Goal: Transaction & Acquisition: Download file/media

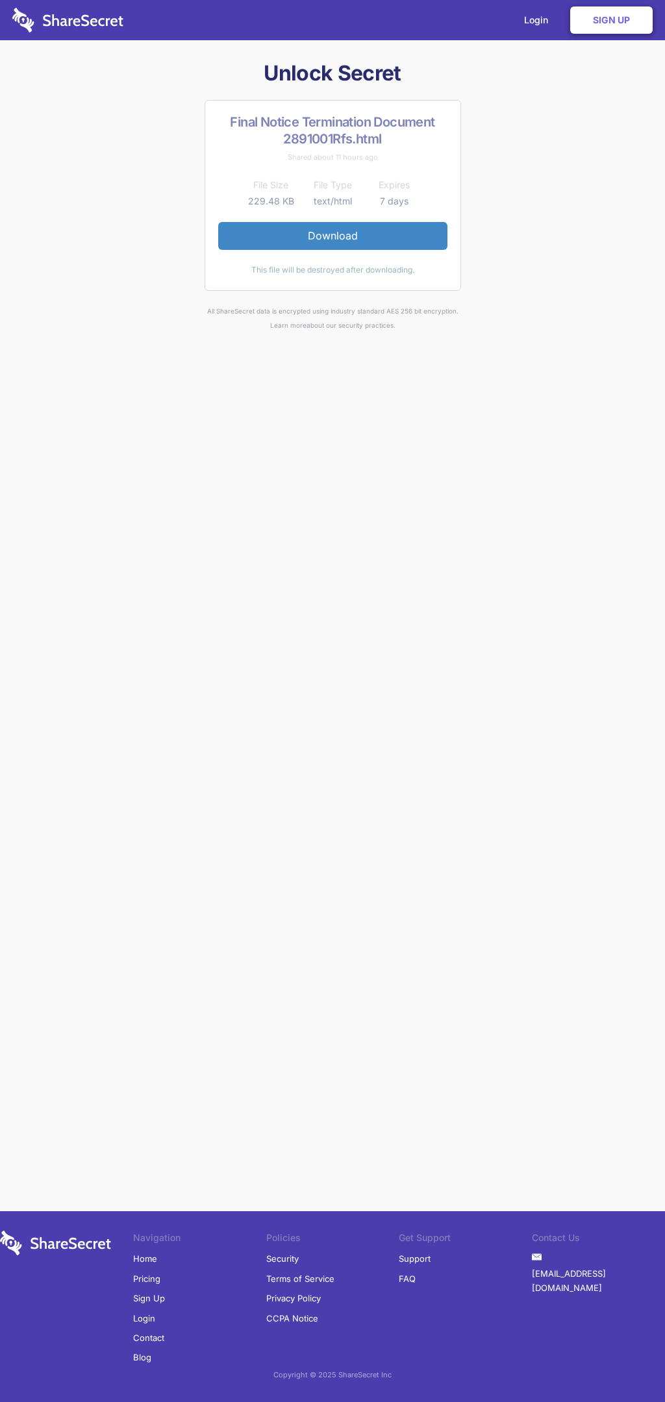
click at [332, 236] on link "Download" at bounding box center [332, 235] width 229 height 27
